Goal: Check status: Check status

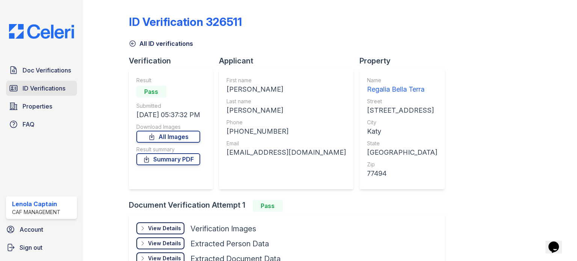
click at [44, 87] on span "ID Verifications" at bounding box center [44, 88] width 43 height 9
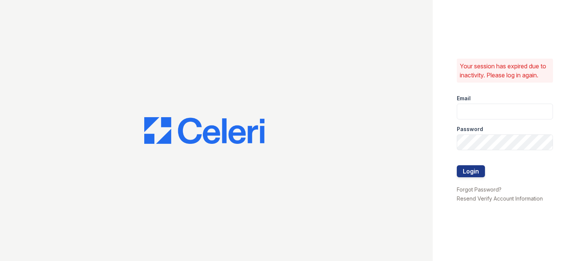
type input "lcaptain@cafmanagement.com"
click at [476, 171] on button "Login" at bounding box center [471, 171] width 28 height 12
